Goal: Transaction & Acquisition: Purchase product/service

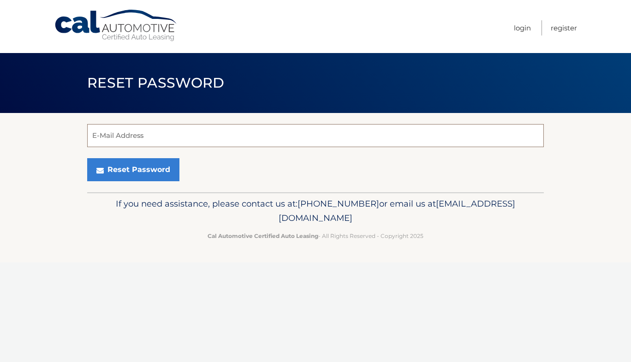
click at [168, 141] on input "E-Mail Address" at bounding box center [315, 135] width 457 height 23
type input "lavrea@gmail.com"
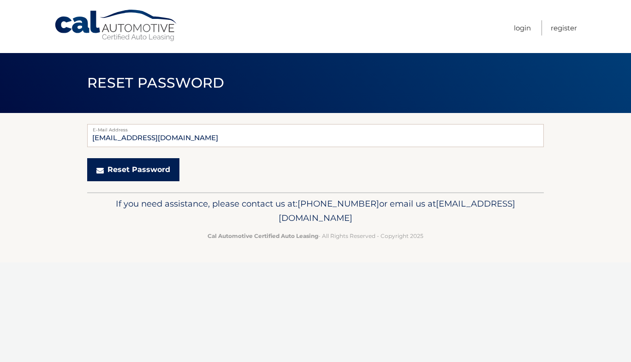
click at [145, 169] on button "Reset Password" at bounding box center [133, 169] width 92 height 23
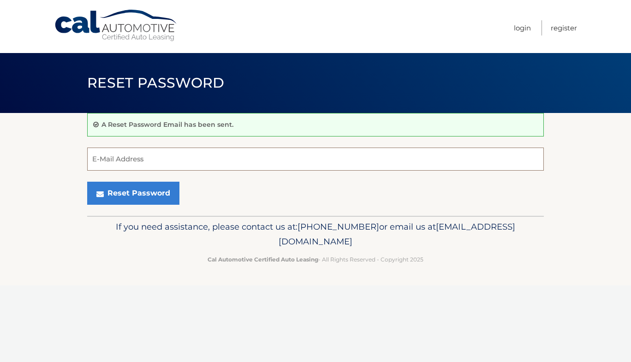
click at [159, 161] on input "E-Mail Address" at bounding box center [315, 159] width 457 height 23
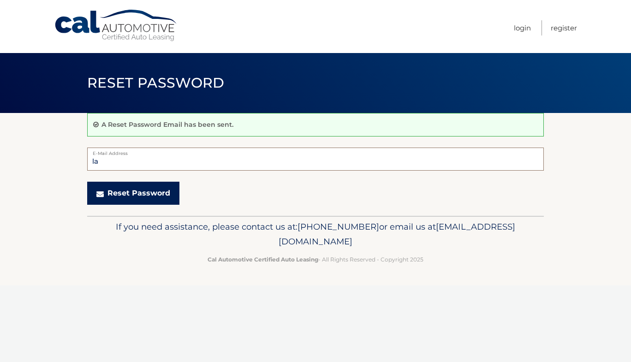
type input "l"
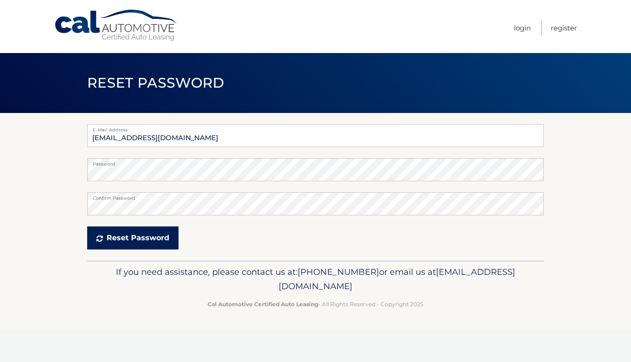
click at [129, 241] on button "Reset Password" at bounding box center [132, 238] width 91 height 23
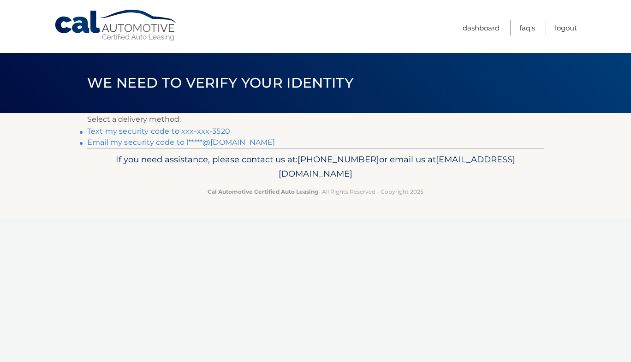
click at [180, 140] on link "Email my security code to l*****@[DOMAIN_NAME]" at bounding box center [181, 142] width 188 height 9
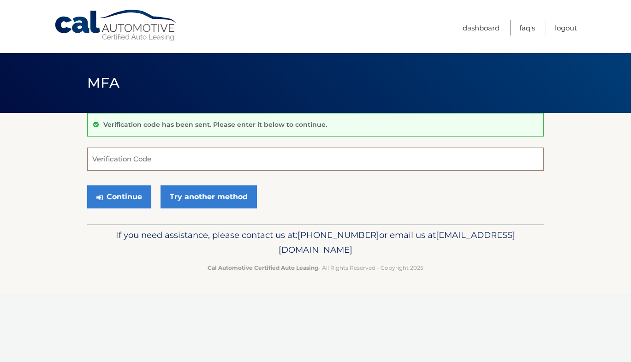
paste input "847420"
type input "847420"
click at [128, 195] on button "Continue" at bounding box center [119, 197] width 64 height 23
drag, startPoint x: 128, startPoint y: 162, endPoint x: 88, endPoint y: 159, distance: 40.3
click at [88, 159] on input "847420" at bounding box center [315, 159] width 457 height 23
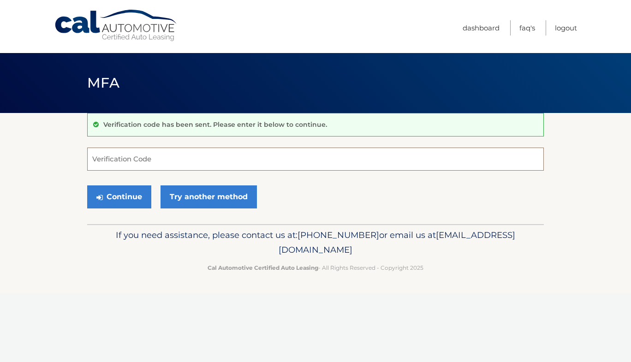
paste input "847420"
type input "847420"
click at [114, 195] on button "Continue" at bounding box center [119, 197] width 64 height 23
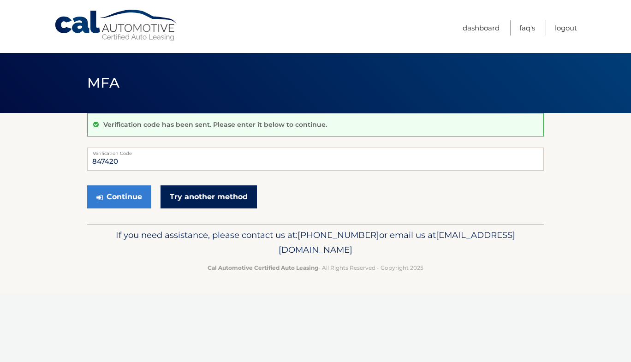
click at [229, 194] on link "Try another method" at bounding box center [209, 197] width 96 height 23
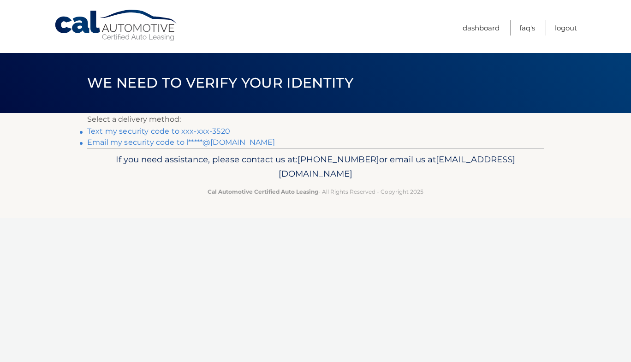
click at [175, 128] on link "Text my security code to xxx-xxx-3520" at bounding box center [158, 131] width 143 height 9
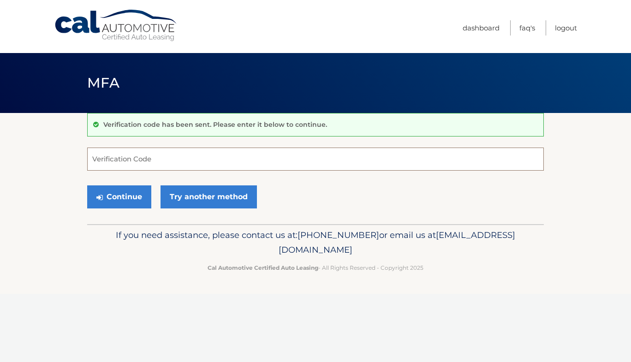
click at [166, 161] on input "Verification Code" at bounding box center [315, 159] width 457 height 23
type input "936059"
click at [114, 200] on button "Continue" at bounding box center [119, 197] width 64 height 23
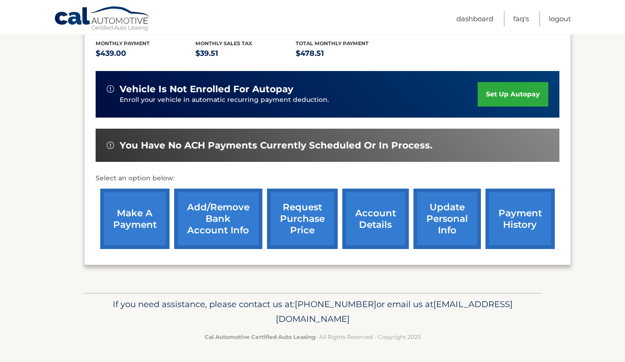
scroll to position [197, 0]
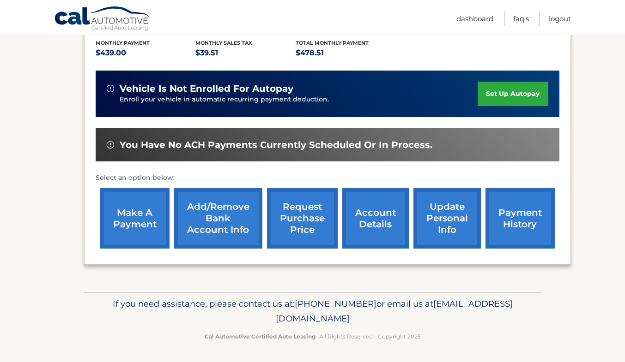
click at [136, 235] on link "make a payment" at bounding box center [134, 218] width 69 height 60
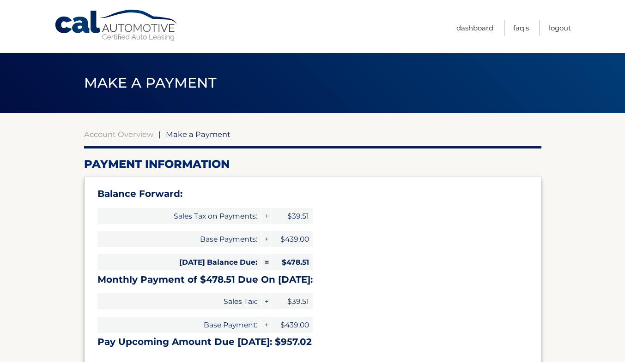
select select "MWYzOTE0NjctYTFlMS00NzQwLThlODYtNzc1MmQzNDI0ZTYy"
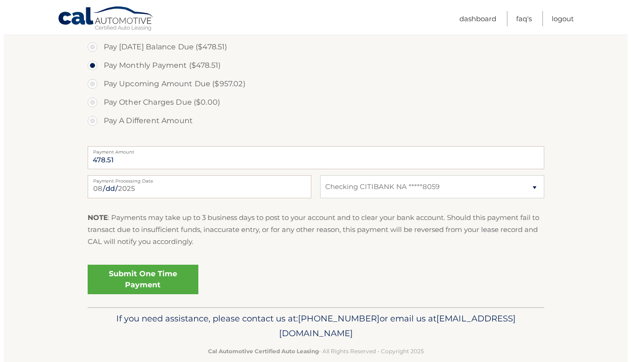
scroll to position [360, 0]
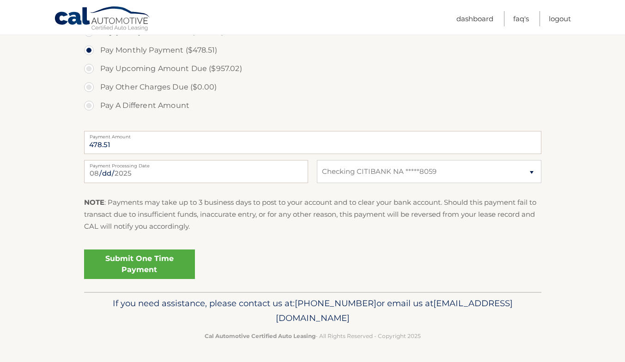
click at [137, 263] on link "Submit One Time Payment" at bounding box center [139, 265] width 111 height 30
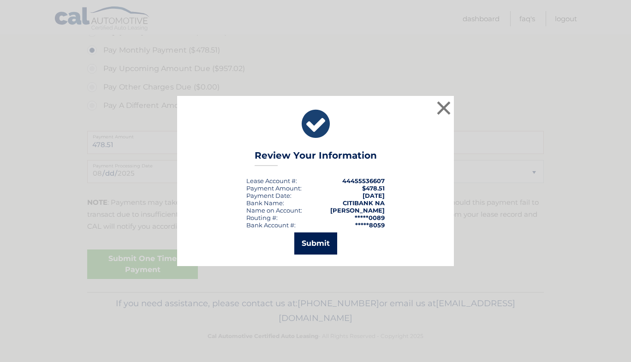
click at [305, 247] on button "Submit" at bounding box center [316, 244] width 43 height 22
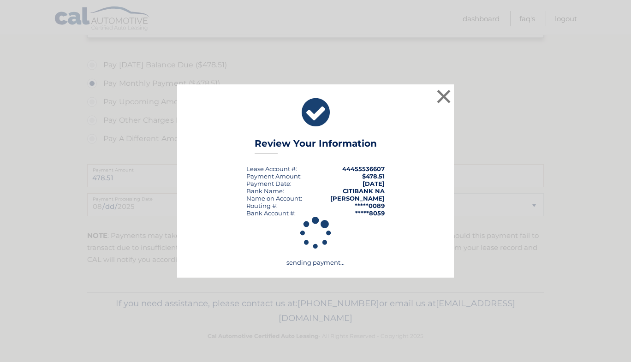
scroll to position [326, 0]
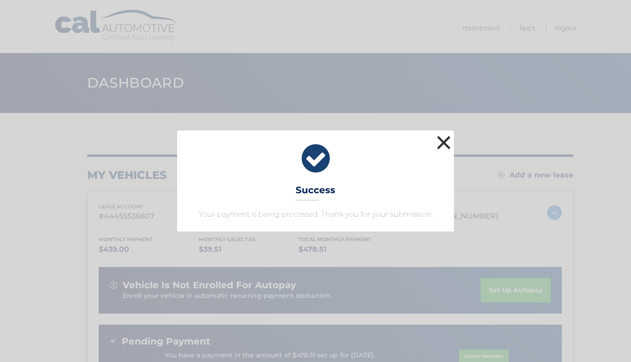
click at [445, 136] on button "×" at bounding box center [444, 142] width 18 height 18
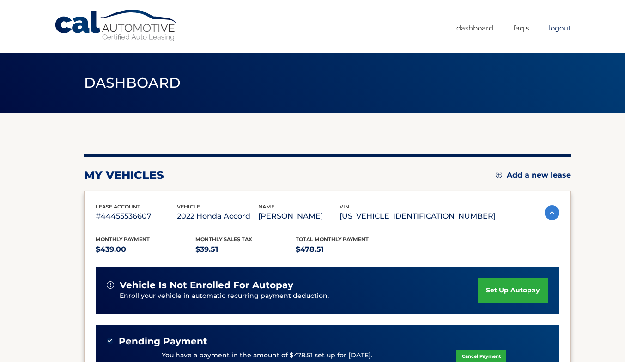
click at [563, 27] on link "Logout" at bounding box center [559, 27] width 22 height 15
